Goal: Task Accomplishment & Management: Complete application form

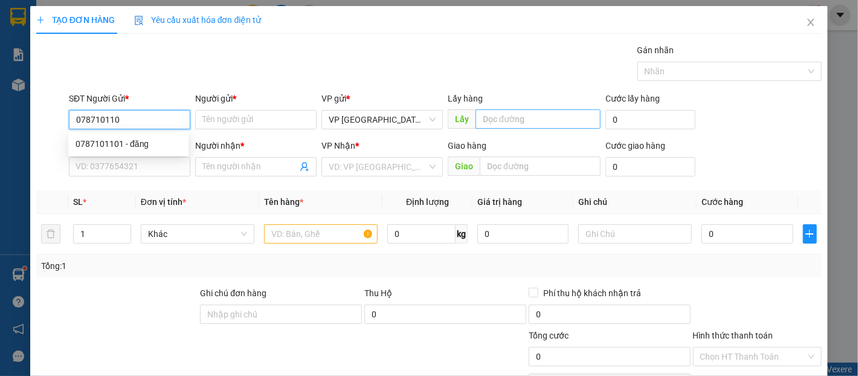
type input "0787101101"
click at [154, 153] on div "0787101101 - đăng" at bounding box center [128, 143] width 120 height 19
type input "đăng"
type input "0772234123"
type input "hòa"
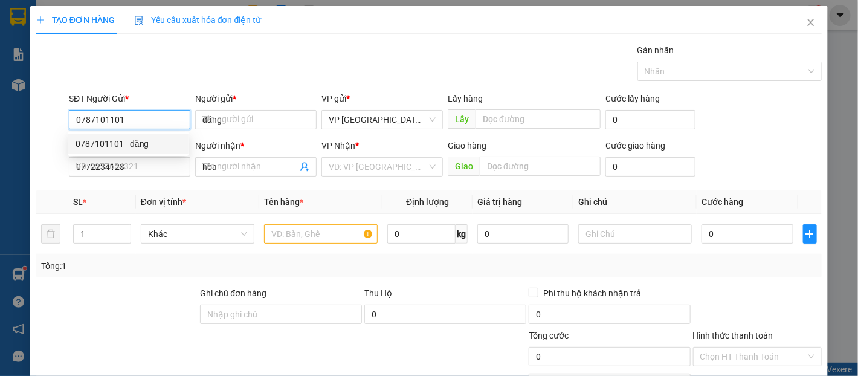
type input "30.000"
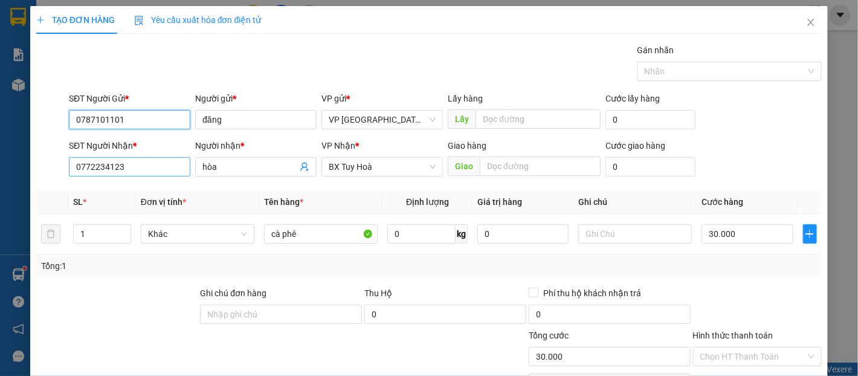
type input "0787101101"
click at [127, 169] on input "0772234123" at bounding box center [129, 166] width 121 height 19
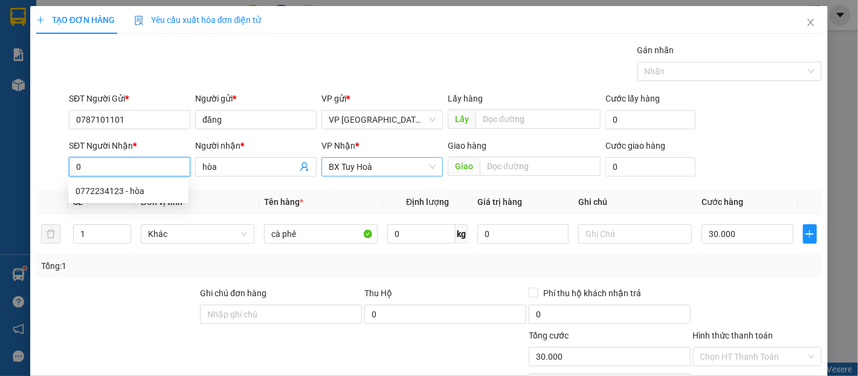
click at [343, 170] on span "BX Tuy Hoà" at bounding box center [382, 167] width 107 height 18
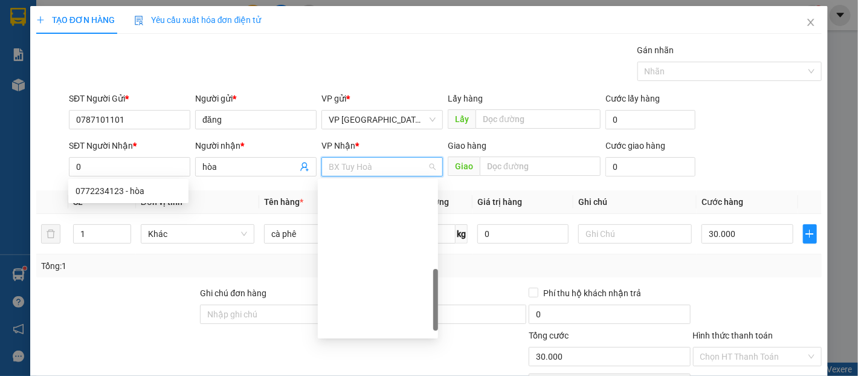
scroll to position [305, 0]
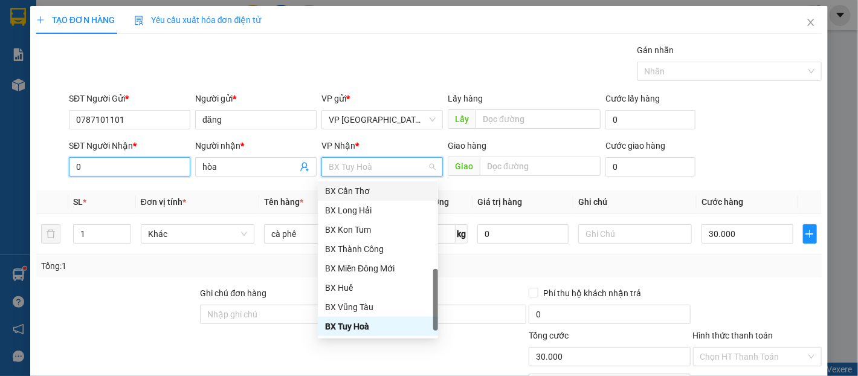
click at [155, 169] on input "0" at bounding box center [129, 166] width 121 height 19
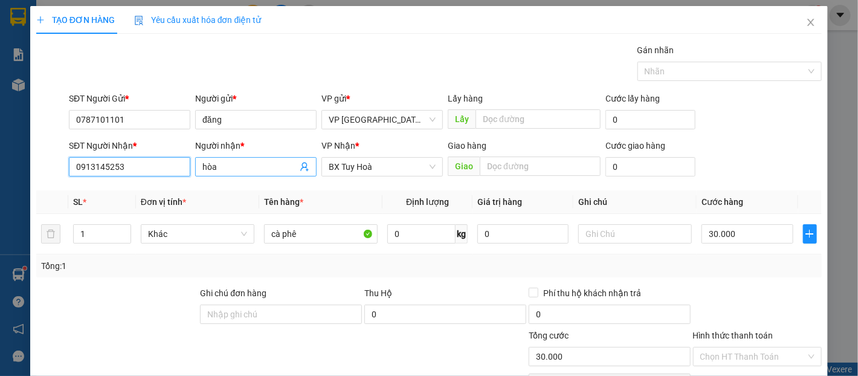
type input "0913145253"
click at [221, 165] on input "hòa" at bounding box center [249, 166] width 95 height 13
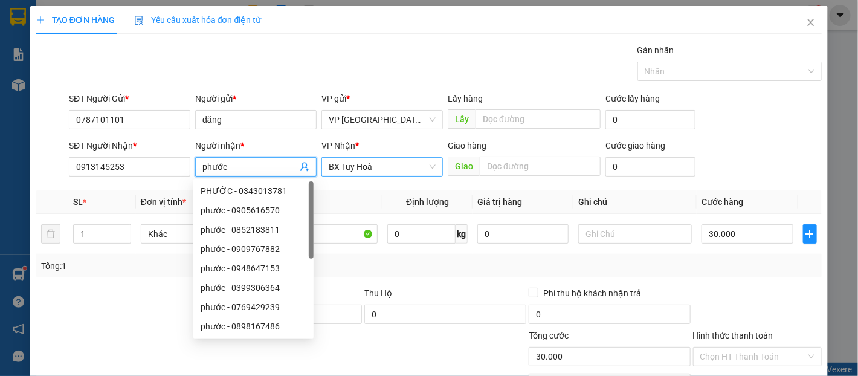
click at [422, 166] on span "BX Tuy Hoà" at bounding box center [382, 167] width 107 height 18
type input "phước"
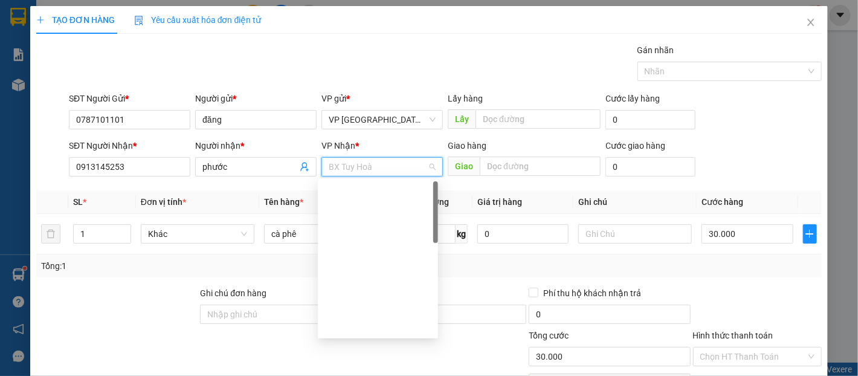
scroll to position [0, 0]
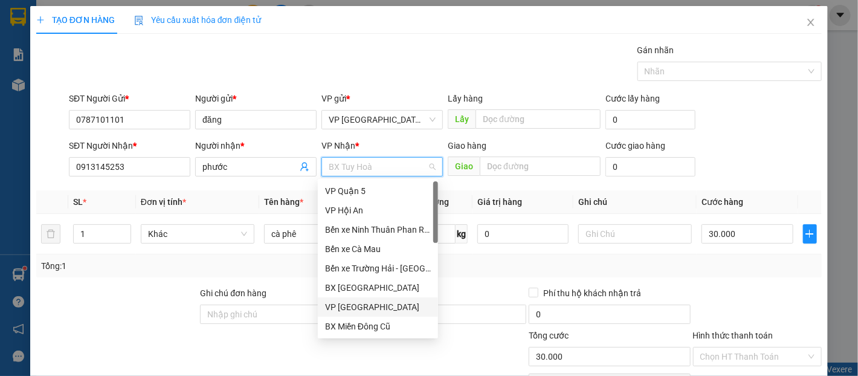
click at [386, 305] on div "VP [GEOGRAPHIC_DATA]" at bounding box center [378, 306] width 106 height 13
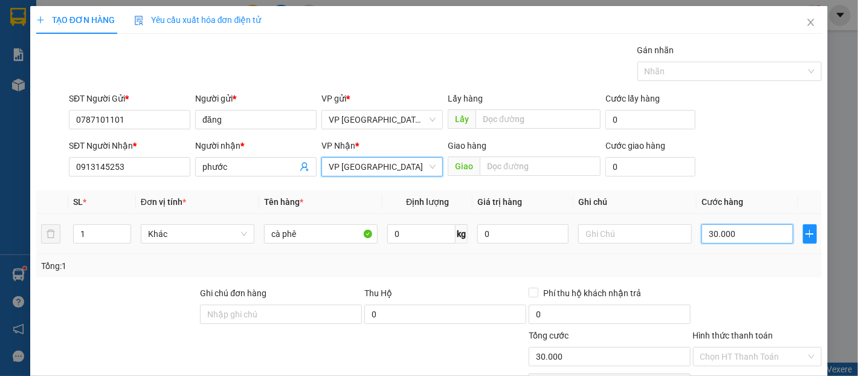
click at [754, 238] on input "30.000" at bounding box center [747, 233] width 91 height 19
type input "1"
type input "10"
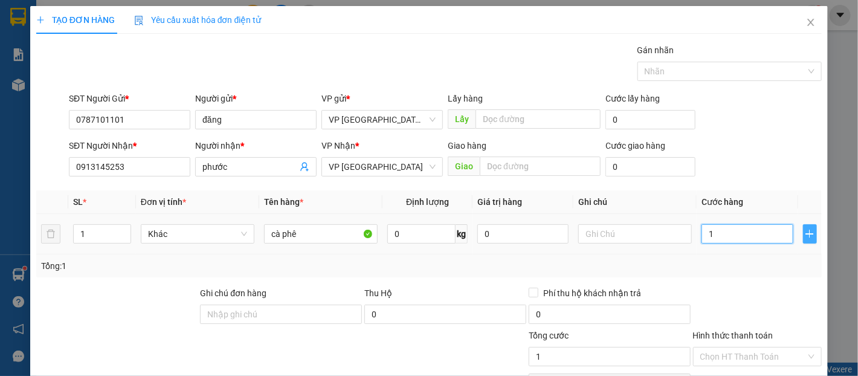
type input "10"
type input "100"
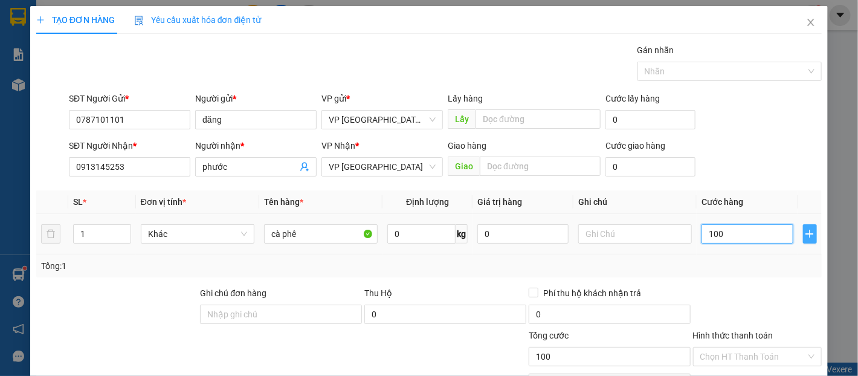
type input "1.000"
type input "10.000"
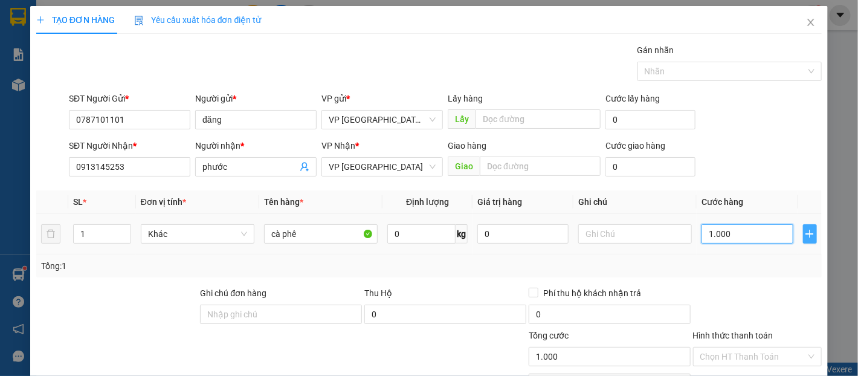
type input "10.000"
type input "100.000"
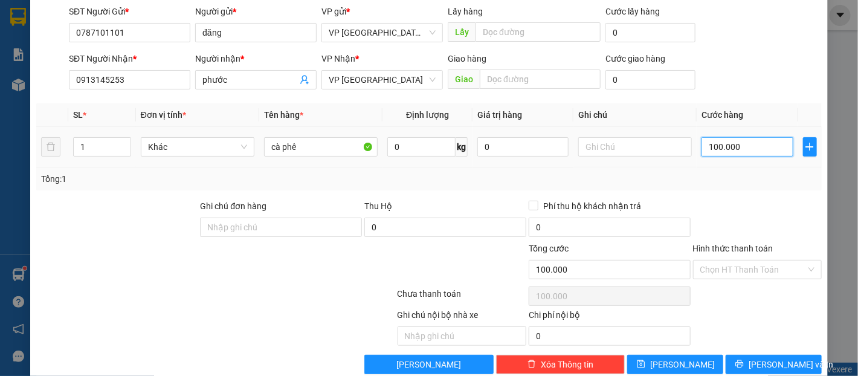
scroll to position [108, 0]
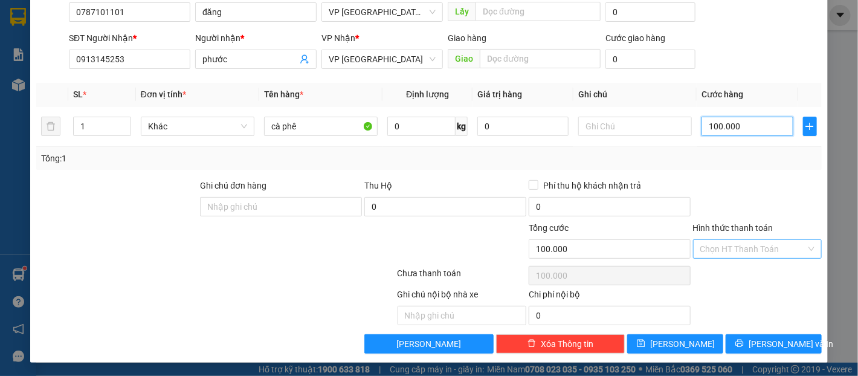
type input "100.000"
click at [773, 243] on input "Hình thức thanh toán" at bounding box center [754, 249] width 106 height 18
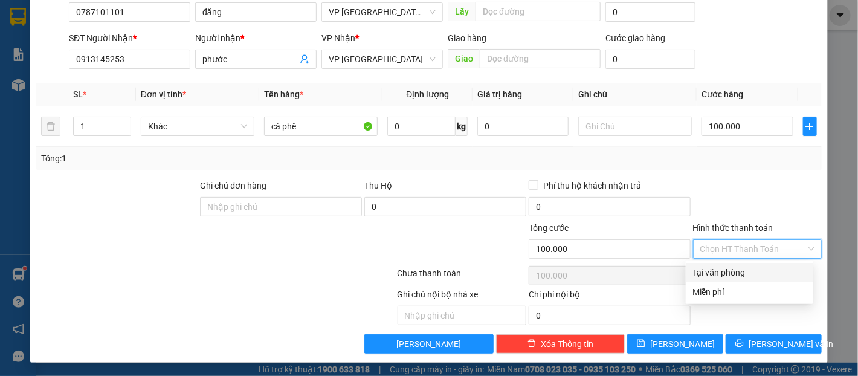
click at [766, 268] on div "Tại văn phòng" at bounding box center [749, 272] width 113 height 13
type input "0"
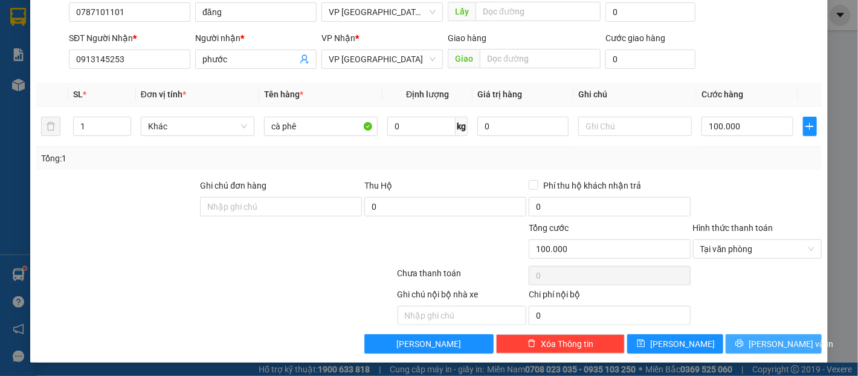
click at [783, 339] on span "[PERSON_NAME] và In" at bounding box center [791, 343] width 85 height 13
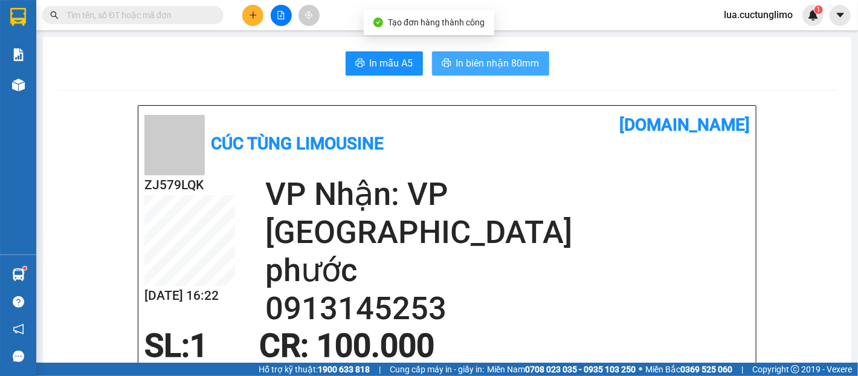
click at [506, 69] on span "In biên nhận 80mm" at bounding box center [497, 63] width 83 height 15
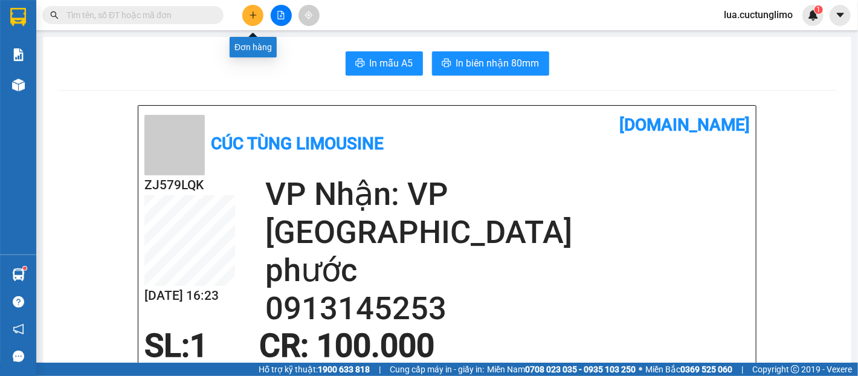
click at [248, 25] on button at bounding box center [252, 15] width 21 height 21
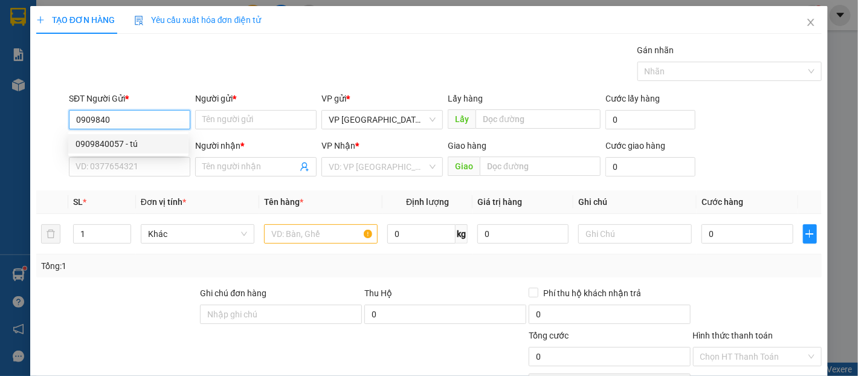
click at [155, 141] on div "0909840057 - tú" at bounding box center [129, 143] width 106 height 13
type input "0909840057"
type input "tú"
type input "0368554670"
type input "đức"
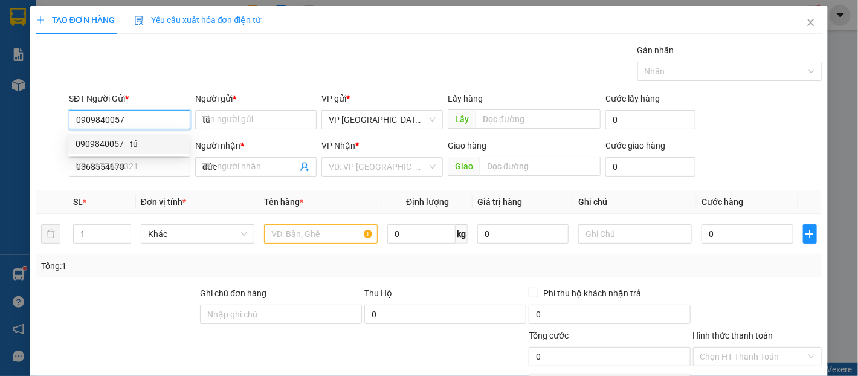
type input "80.000"
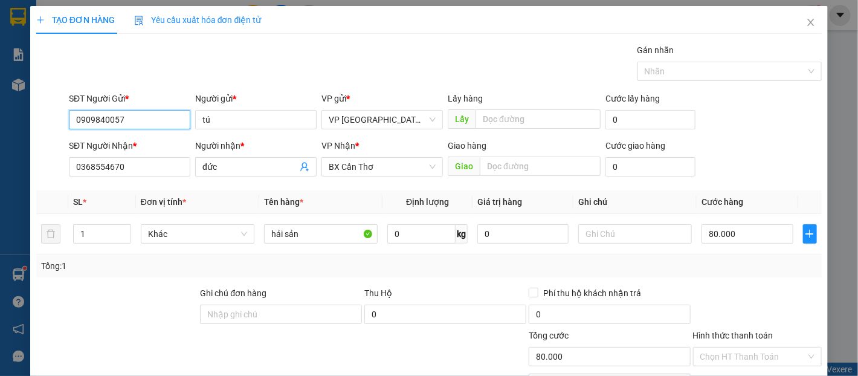
type input "0909840057"
click at [150, 155] on div "SĐT Người Nhận *" at bounding box center [129, 148] width 121 height 18
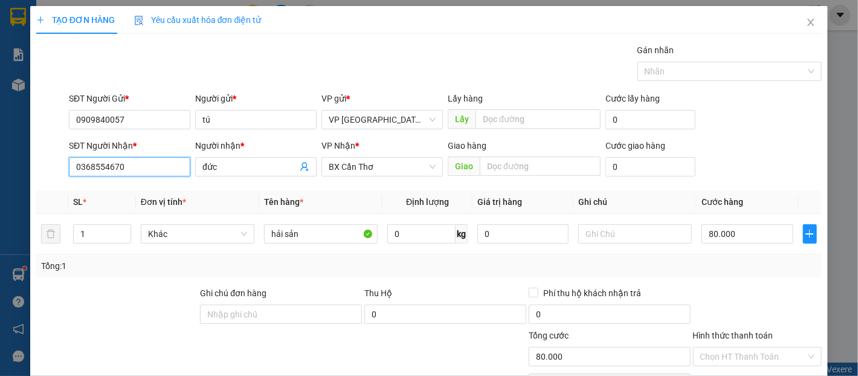
click at [149, 164] on input "0368554670" at bounding box center [129, 166] width 121 height 19
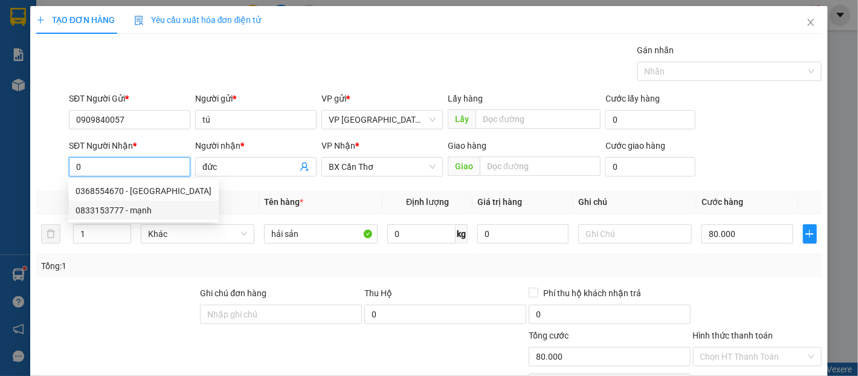
click at [121, 205] on div "0833153777 - mạnh" at bounding box center [144, 210] width 136 height 13
type input "0833153777"
type input "mạnh"
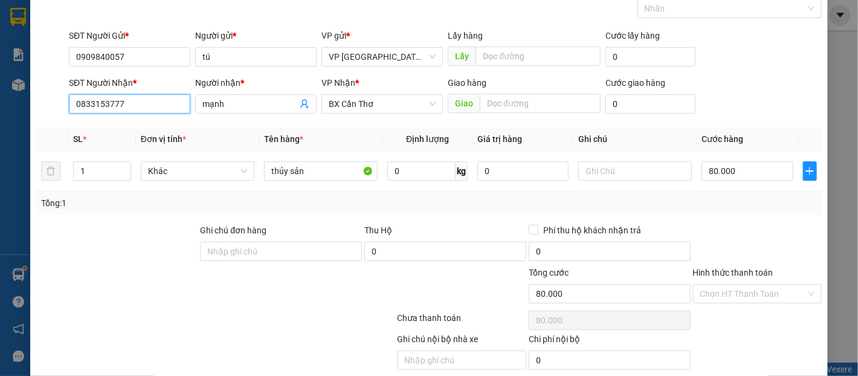
scroll to position [108, 0]
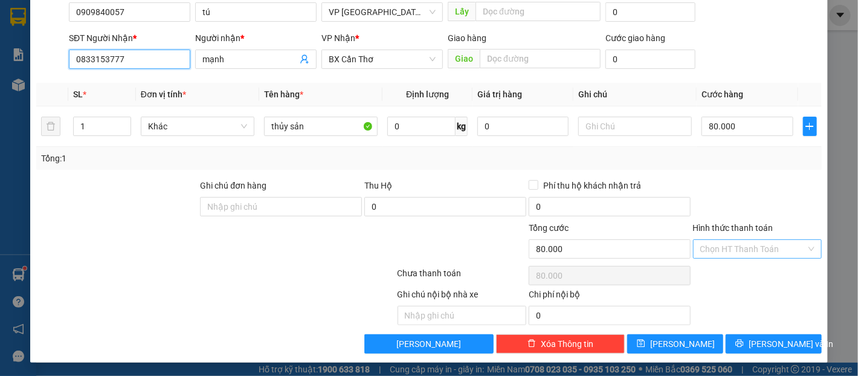
type input "0833153777"
click at [723, 251] on input "Hình thức thanh toán" at bounding box center [754, 249] width 106 height 18
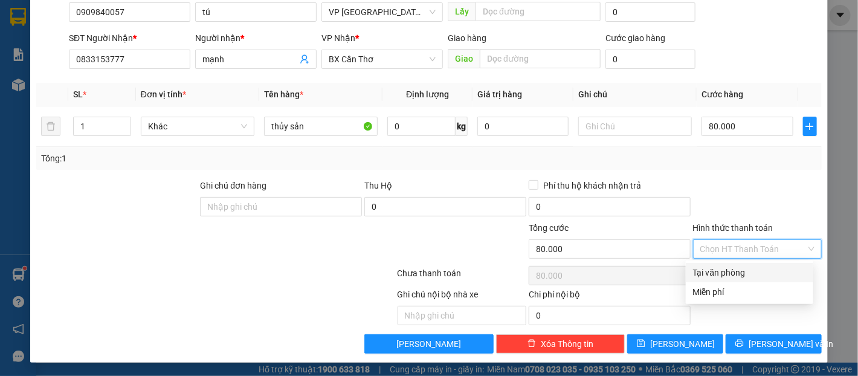
click at [743, 268] on div "Tại văn phòng" at bounding box center [749, 272] width 113 height 13
type input "0"
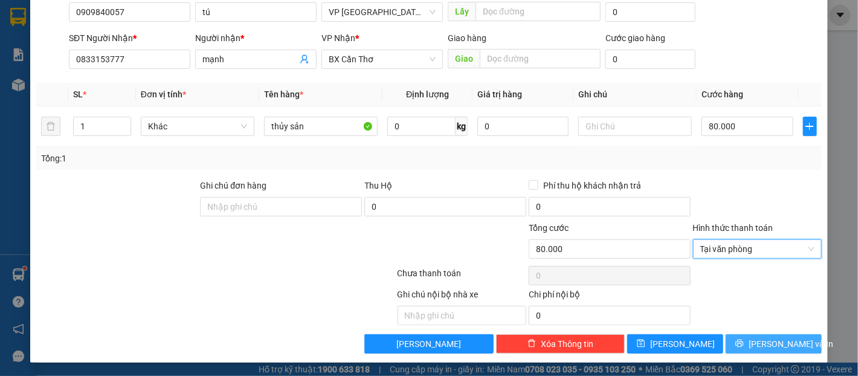
click at [766, 340] on span "[PERSON_NAME] và In" at bounding box center [791, 343] width 85 height 13
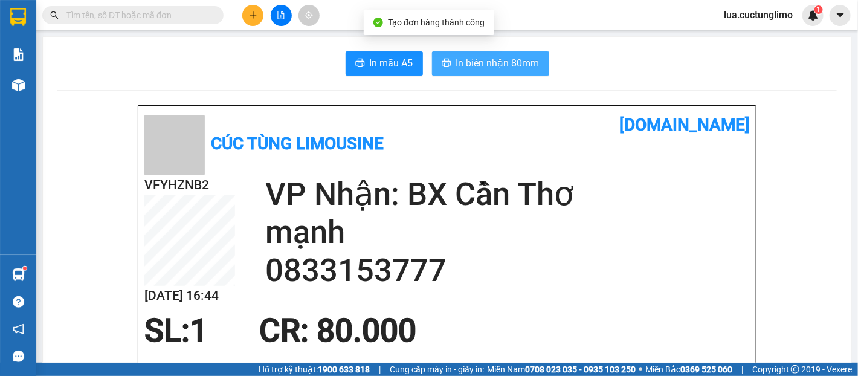
drag, startPoint x: 485, startPoint y: 60, endPoint x: 473, endPoint y: 64, distance: 12.6
click at [482, 62] on span "In biên nhận 80mm" at bounding box center [497, 63] width 83 height 15
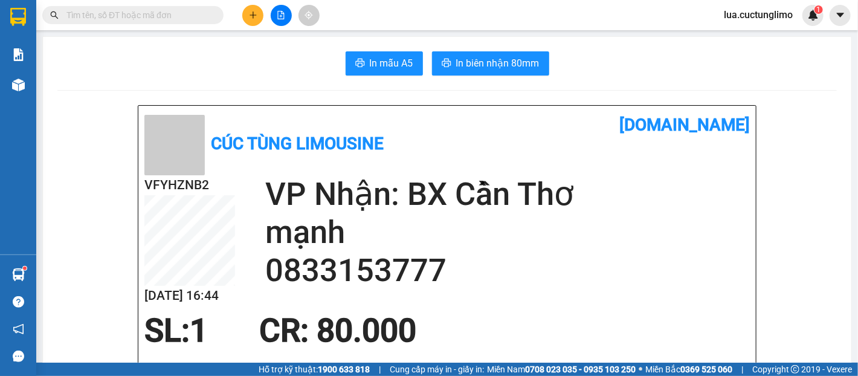
click at [255, 24] on button at bounding box center [252, 15] width 21 height 21
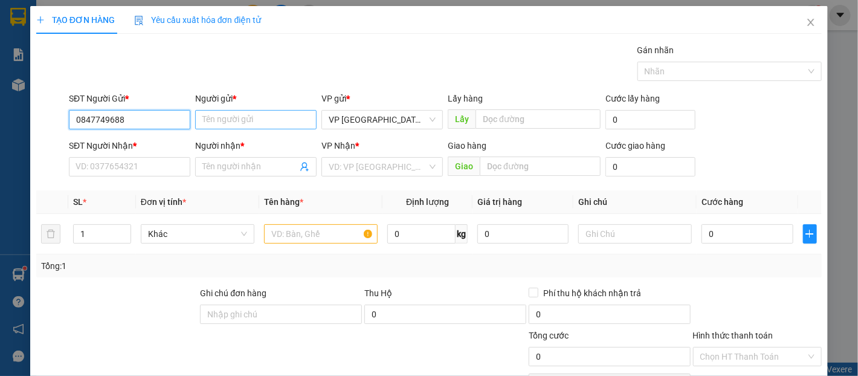
type input "0847749688"
click at [239, 114] on input "Người gửi *" at bounding box center [255, 119] width 121 height 19
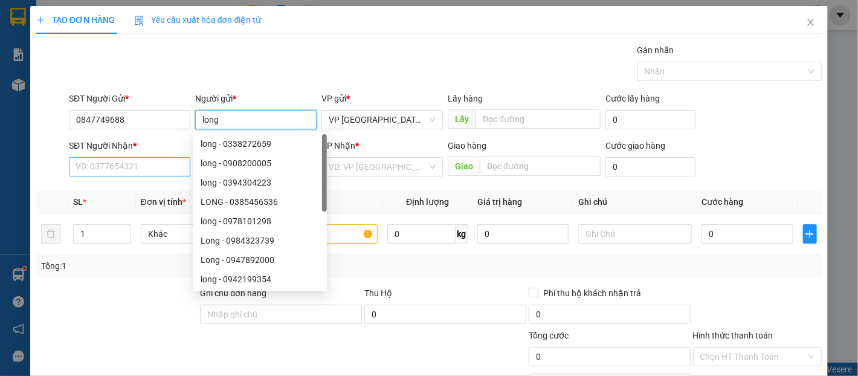
type input "long"
click at [144, 163] on input "SĐT Người Nhận *" at bounding box center [129, 166] width 121 height 19
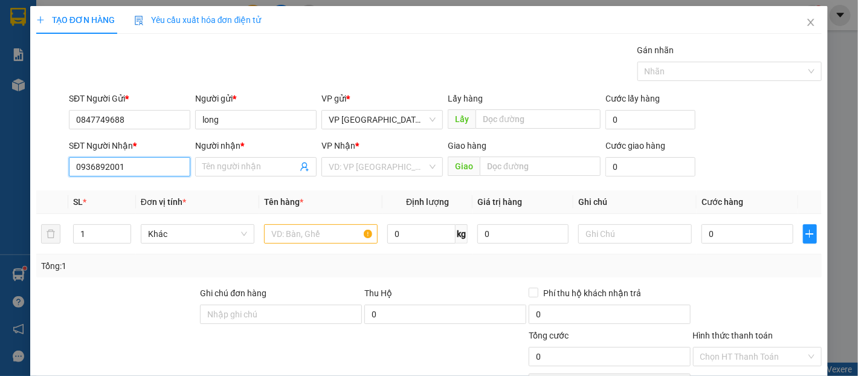
type input "0936892001"
drag, startPoint x: 250, startPoint y: 178, endPoint x: 256, endPoint y: 170, distance: 9.4
click at [256, 172] on div "Người nhận * Tên người nhận" at bounding box center [255, 160] width 121 height 42
click at [256, 170] on input "Người nhận *" at bounding box center [249, 166] width 95 height 13
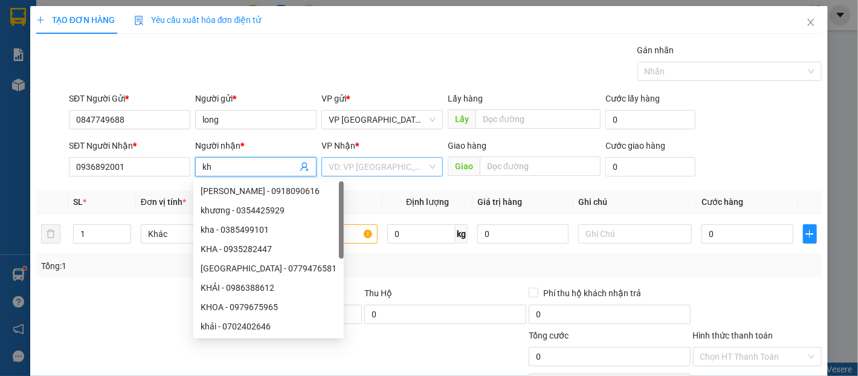
type input "kh"
click at [391, 166] on input "search" at bounding box center [378, 167] width 99 height 18
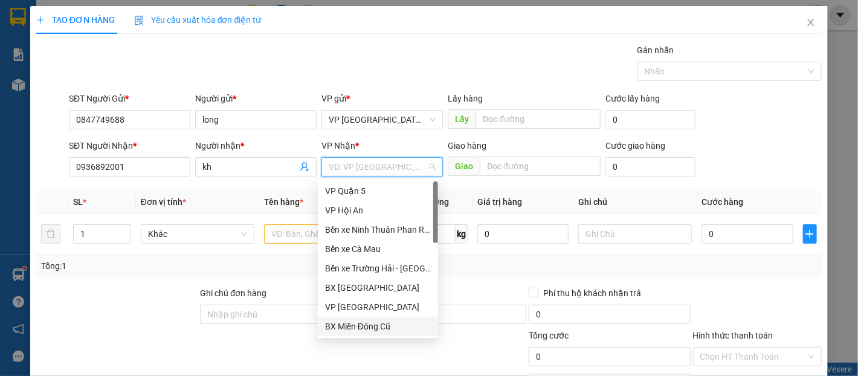
click at [378, 329] on div "BX Miền Đông Cũ" at bounding box center [378, 326] width 106 height 13
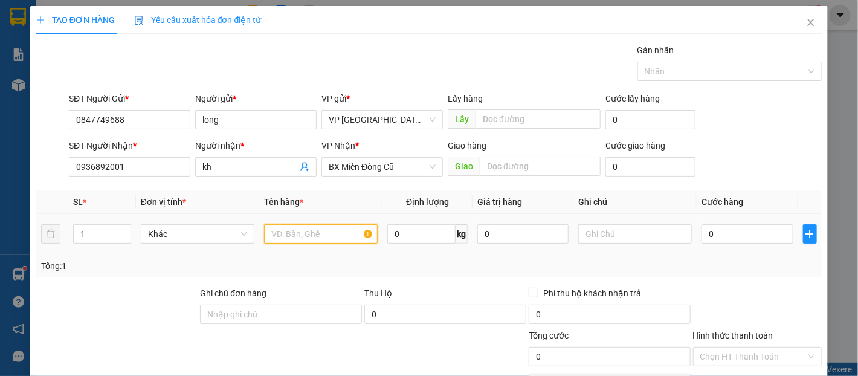
click at [357, 243] on input "text" at bounding box center [321, 233] width 114 height 19
type input "trân châu"
click at [708, 228] on input "0" at bounding box center [747, 233] width 91 height 19
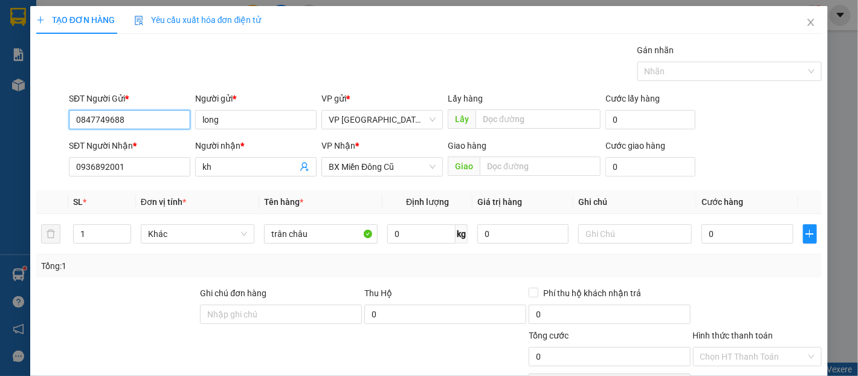
click at [135, 120] on input "0847749688" at bounding box center [129, 119] width 121 height 19
type input "0702466886"
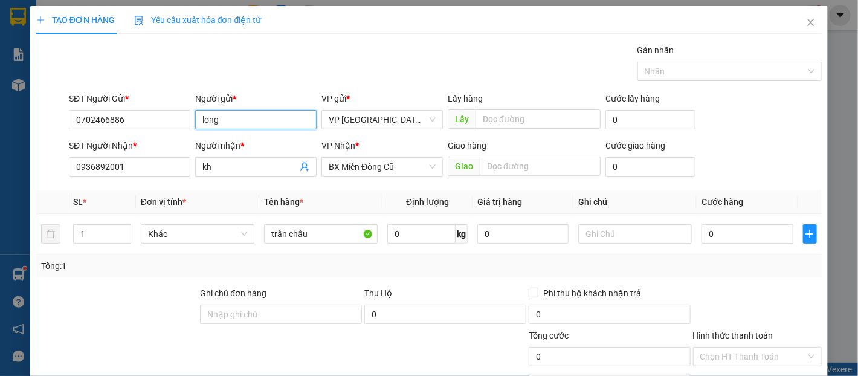
click at [251, 127] on input "long" at bounding box center [255, 119] width 121 height 19
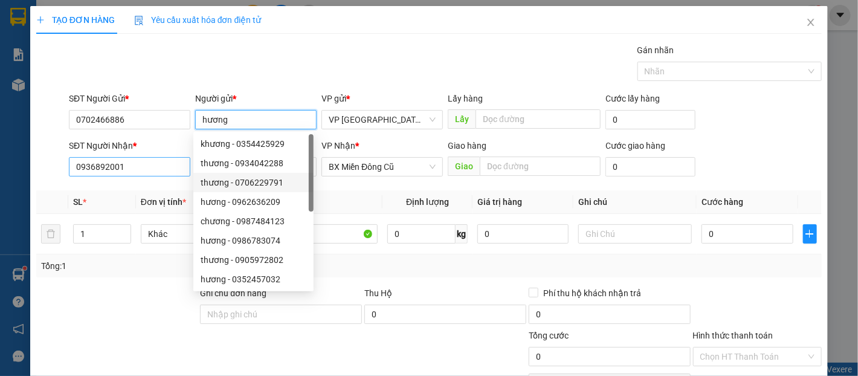
type input "hương"
click at [156, 161] on input "0936892001" at bounding box center [129, 166] width 121 height 19
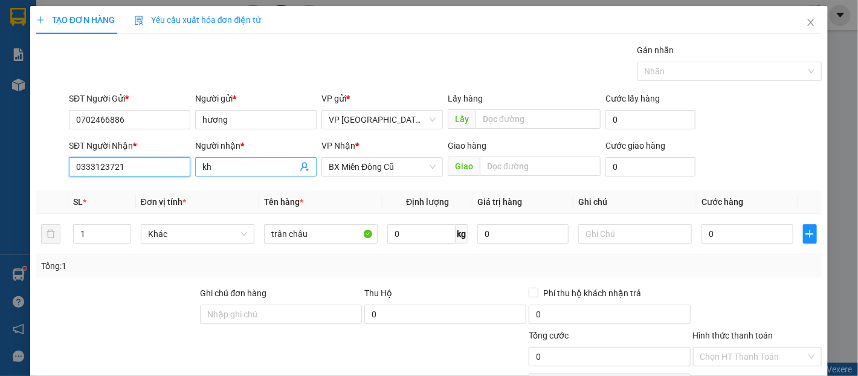
type input "0333123721"
click at [219, 164] on input "kh" at bounding box center [249, 166] width 95 height 13
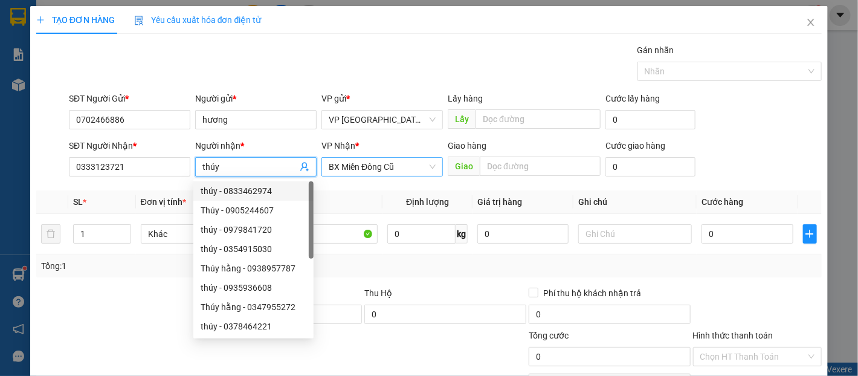
click at [390, 164] on span "BX Miền Đông Cũ" at bounding box center [382, 167] width 107 height 18
type input "thúy"
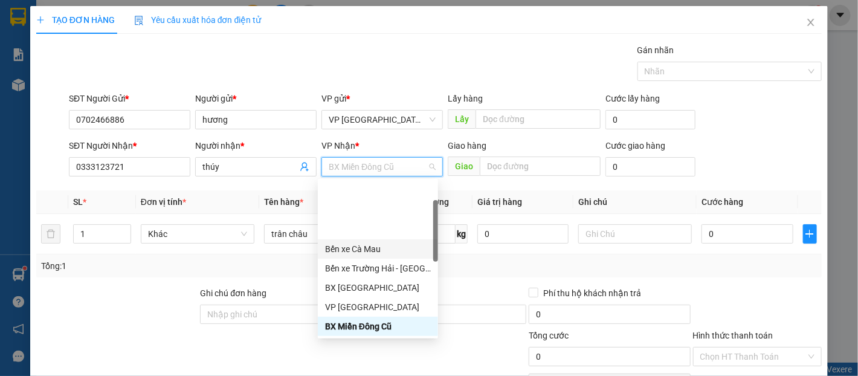
scroll to position [134, 0]
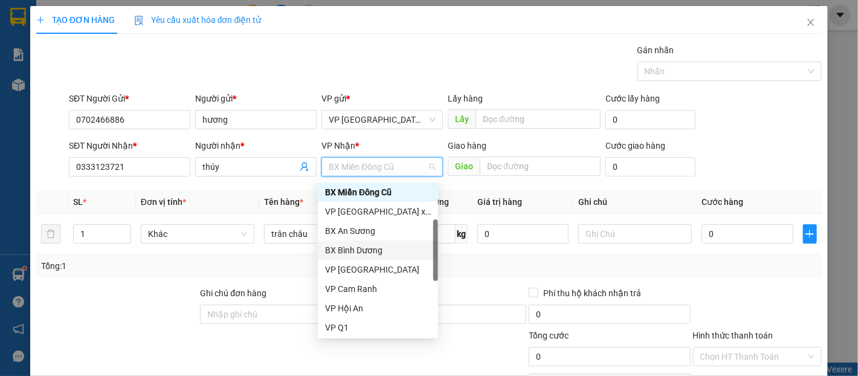
click at [393, 249] on div "BX Bình Dương" at bounding box center [378, 250] width 106 height 13
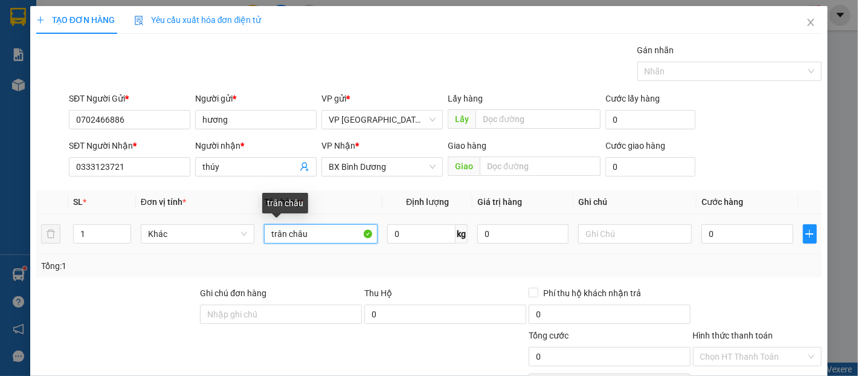
click at [331, 233] on input "trân châu" at bounding box center [321, 233] width 114 height 19
click at [332, 233] on input "trân châu" at bounding box center [321, 233] width 114 height 19
type input "bánh"
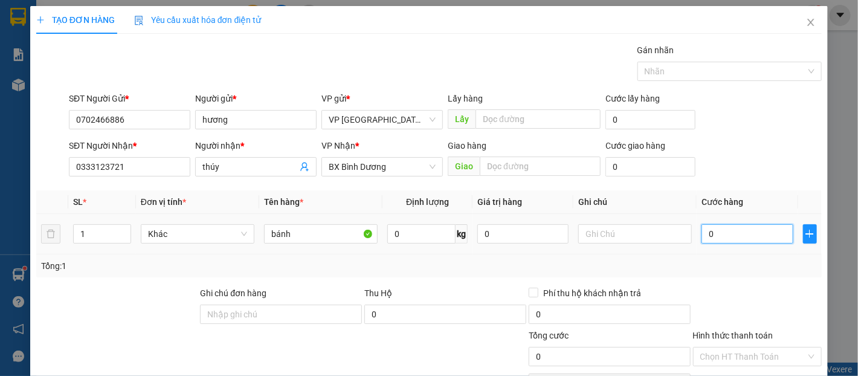
click at [746, 242] on input "0" at bounding box center [747, 233] width 91 height 19
type input "4"
type input "40"
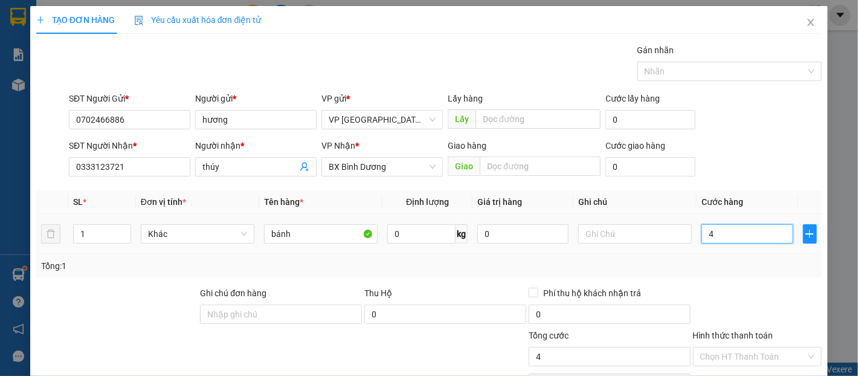
type input "40"
type input "400"
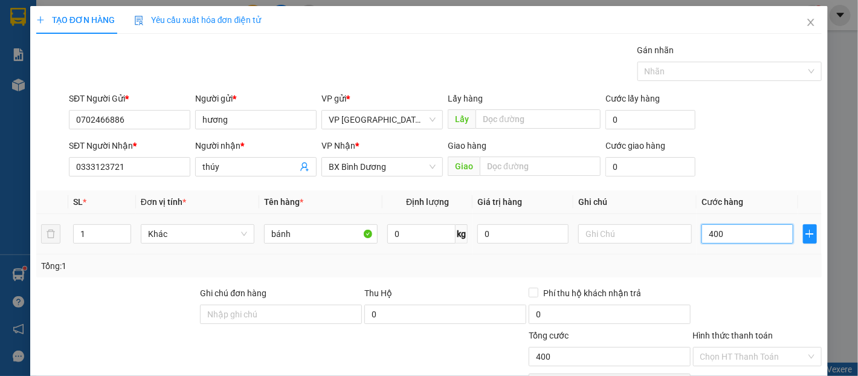
type input "4.000"
type input "40.000"
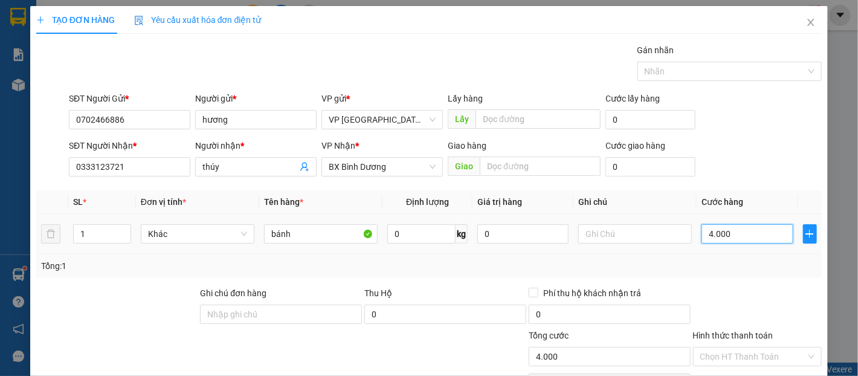
type input "40.000"
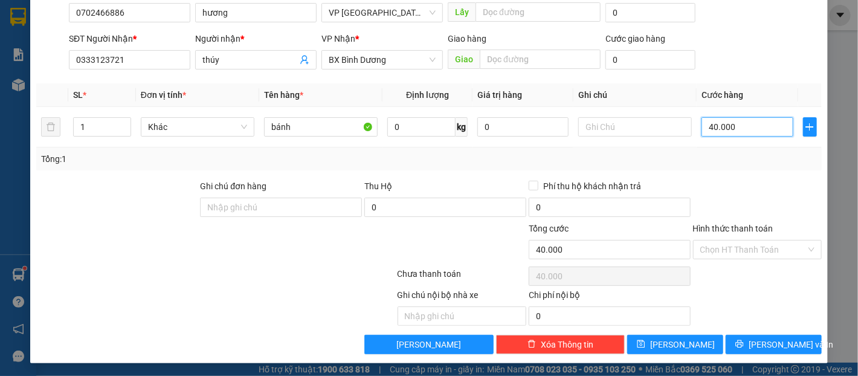
scroll to position [108, 0]
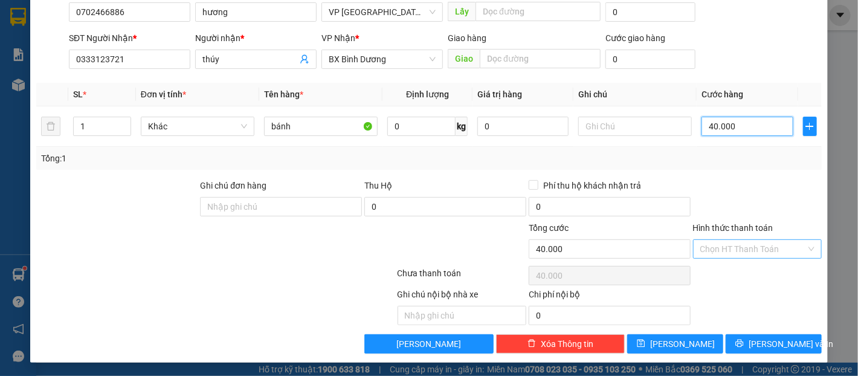
type input "40.000"
click at [746, 241] on input "Hình thức thanh toán" at bounding box center [754, 249] width 106 height 18
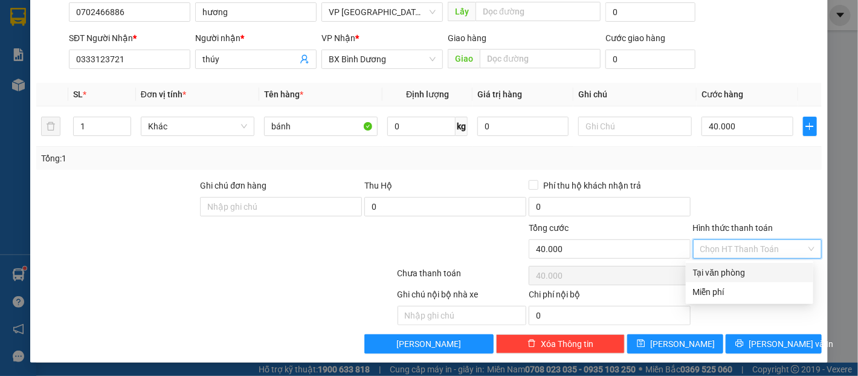
click at [749, 273] on div "Tại văn phòng" at bounding box center [749, 272] width 113 height 13
type input "0"
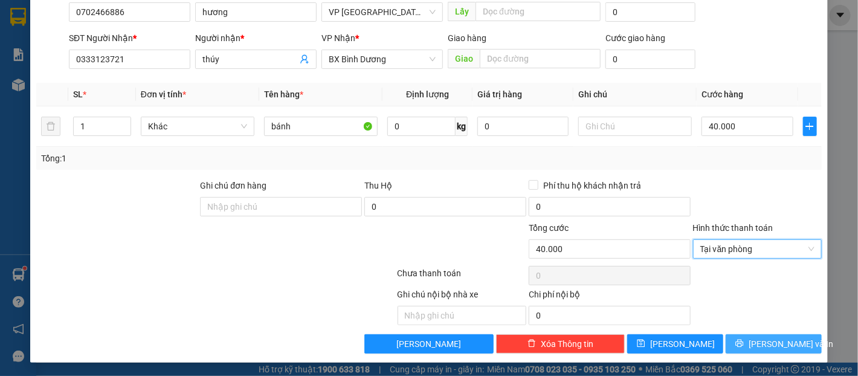
click at [744, 340] on icon "printer" at bounding box center [740, 344] width 8 height 8
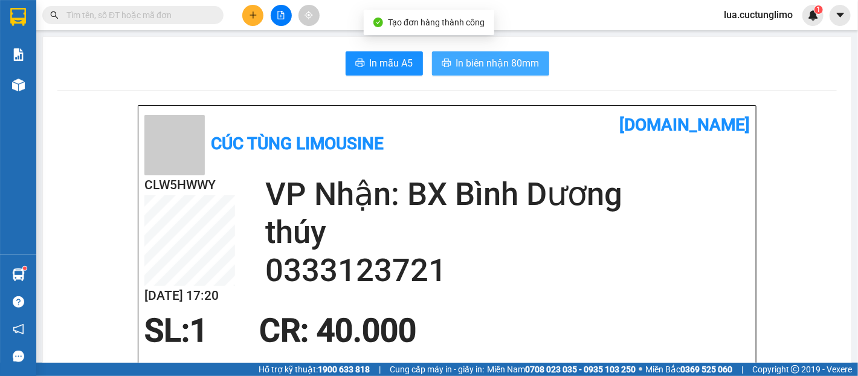
click at [499, 61] on span "In biên nhận 80mm" at bounding box center [497, 63] width 83 height 15
